Goal: Find specific page/section

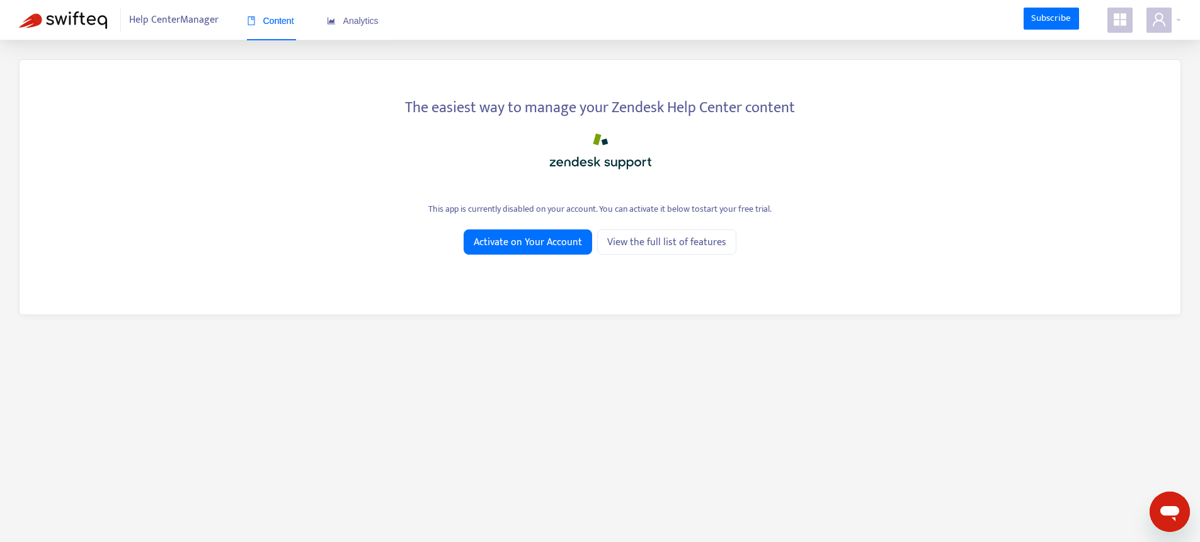
click at [1124, 20] on icon "appstore" at bounding box center [1119, 19] width 15 height 15
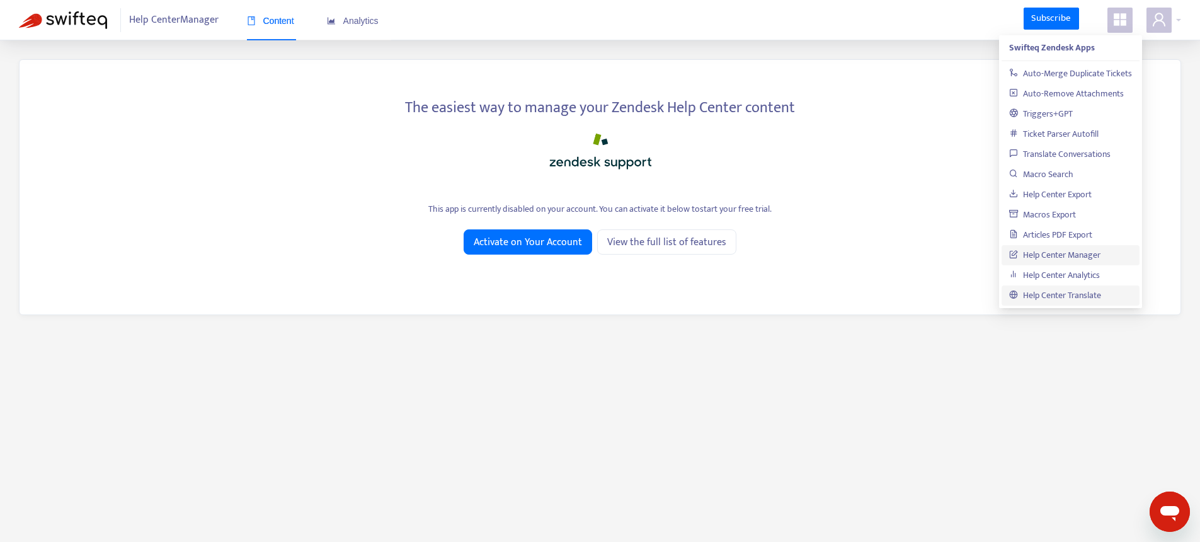
click at [1068, 299] on link "Help Center Translate" at bounding box center [1055, 295] width 92 height 14
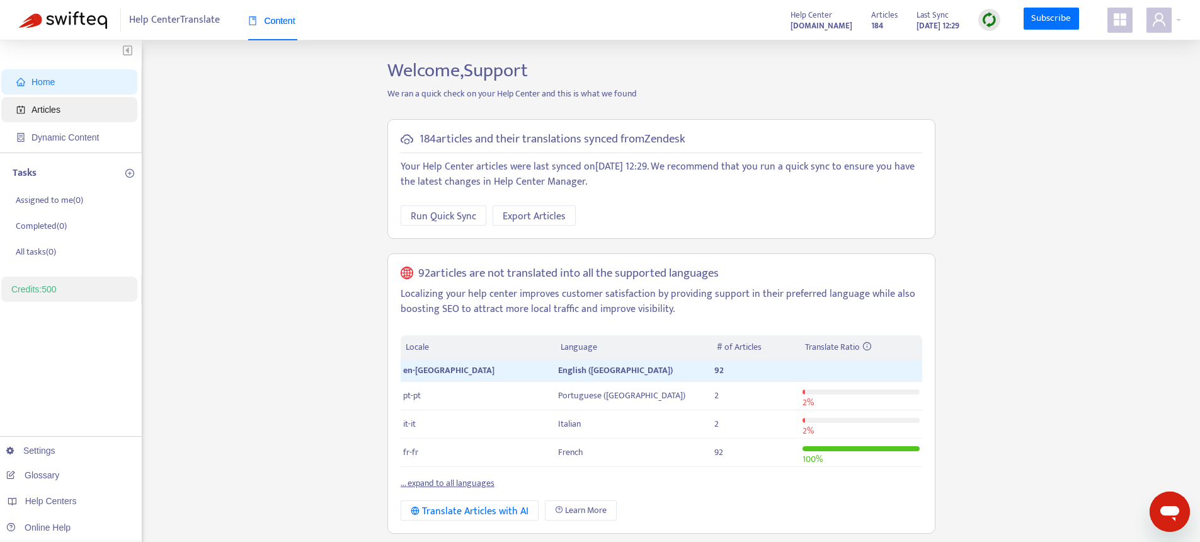
click at [63, 106] on span "Articles" at bounding box center [71, 109] width 111 height 25
